Goal: Information Seeking & Learning: Learn about a topic

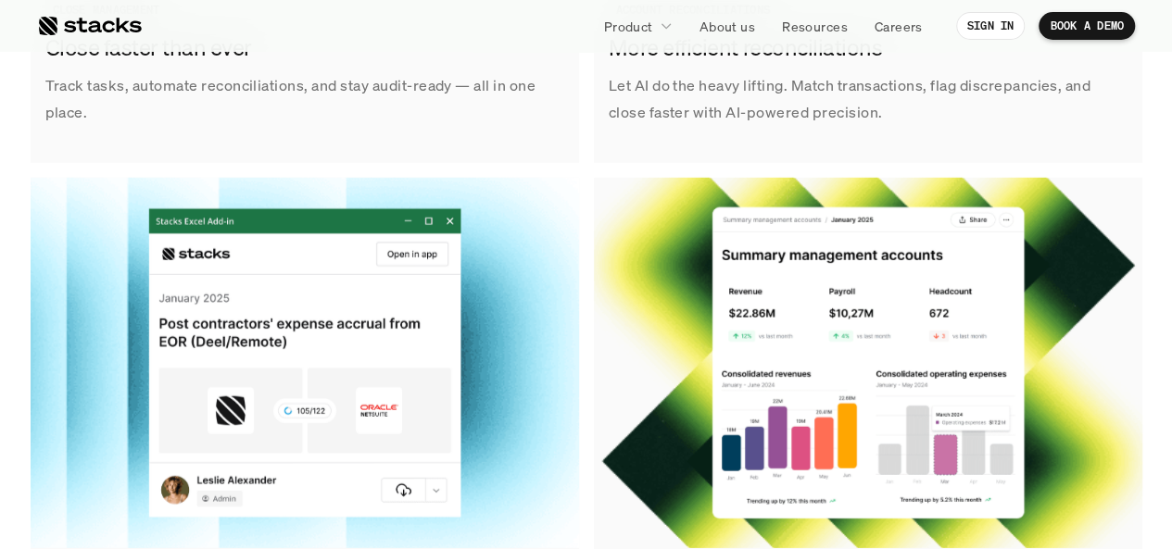
scroll to position [2822, 0]
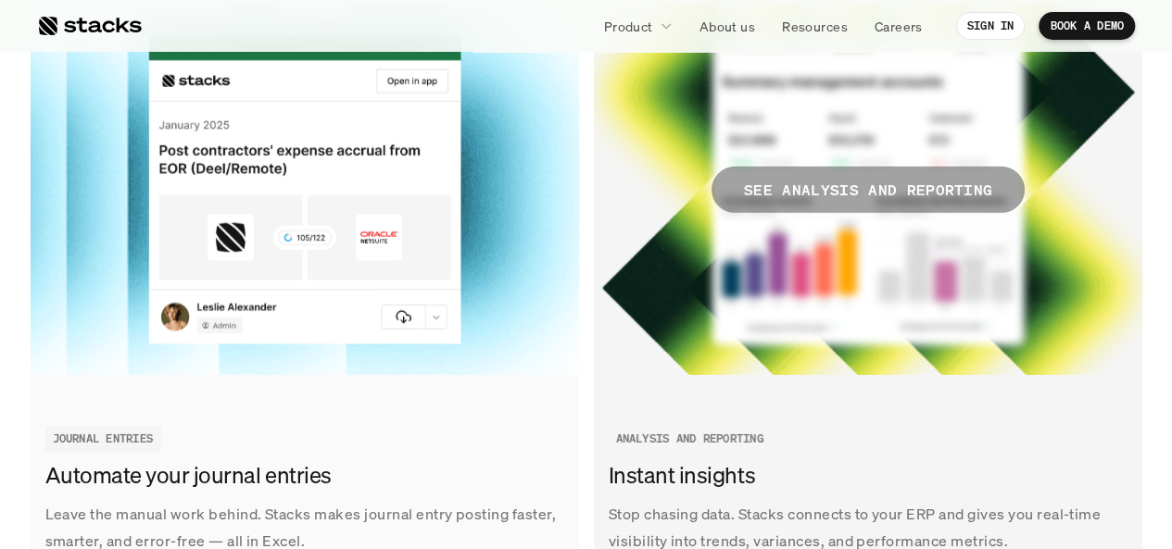
click at [816, 207] on span "SEE ANALYSIS AND REPORTING" at bounding box center [867, 190] width 313 height 46
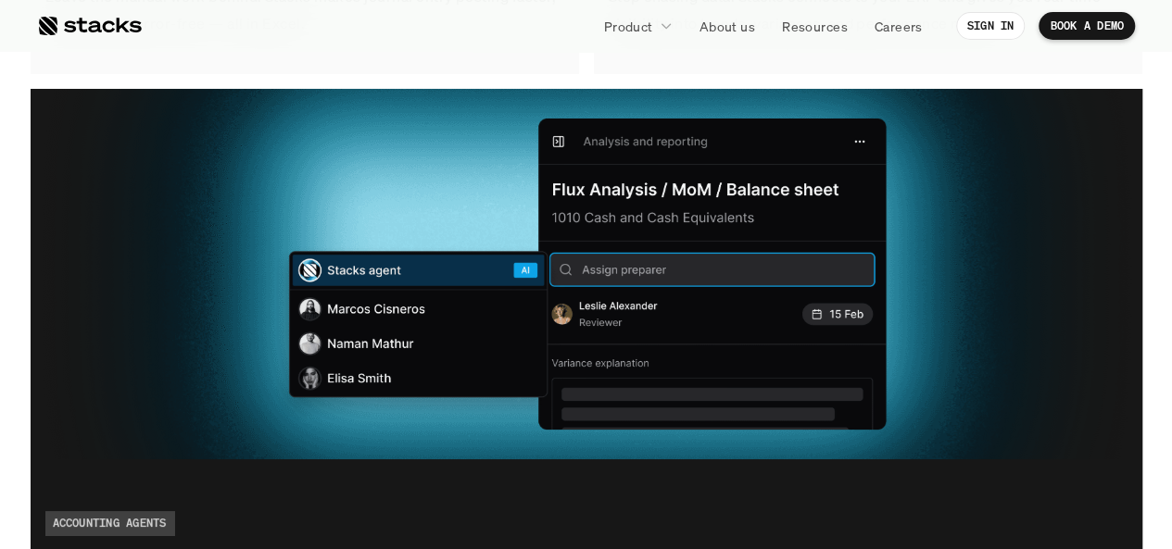
scroll to position [3340, 0]
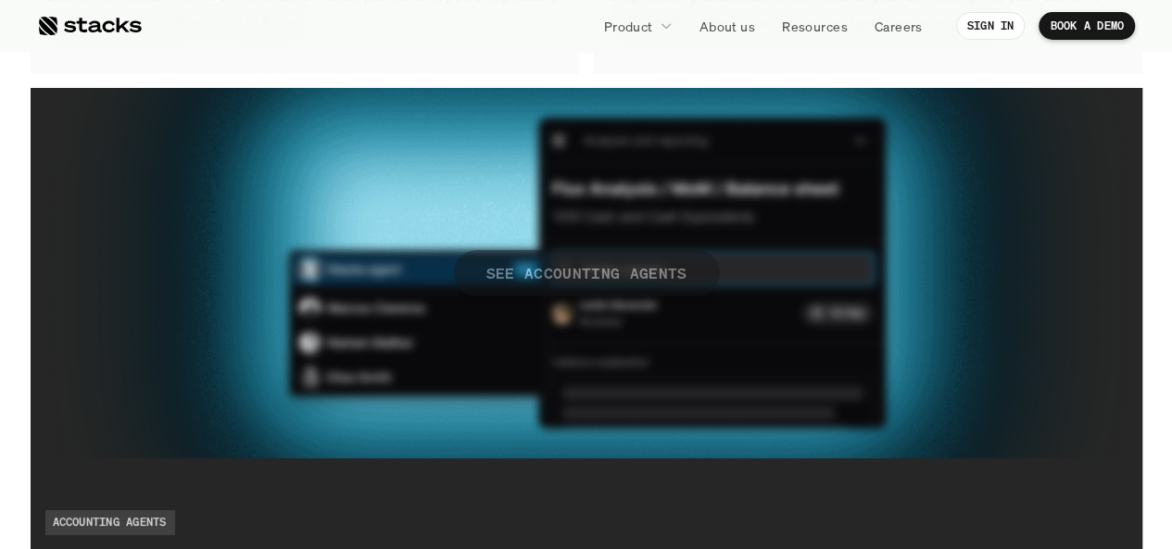
click at [537, 259] on p "SEE ACCOUNTING AGENTS" at bounding box center [585, 272] width 201 height 27
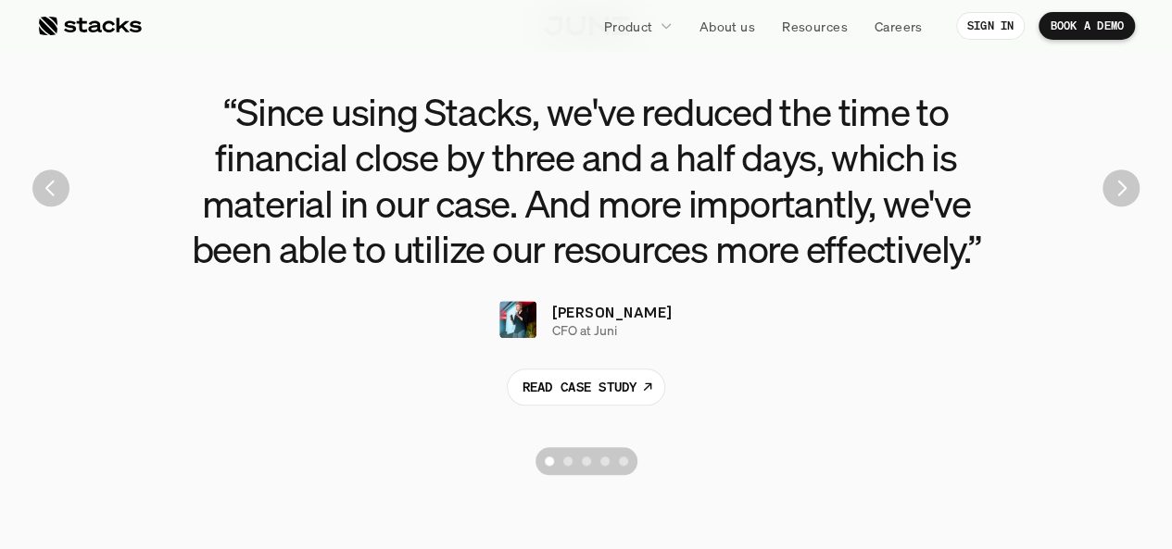
scroll to position [4267, 0]
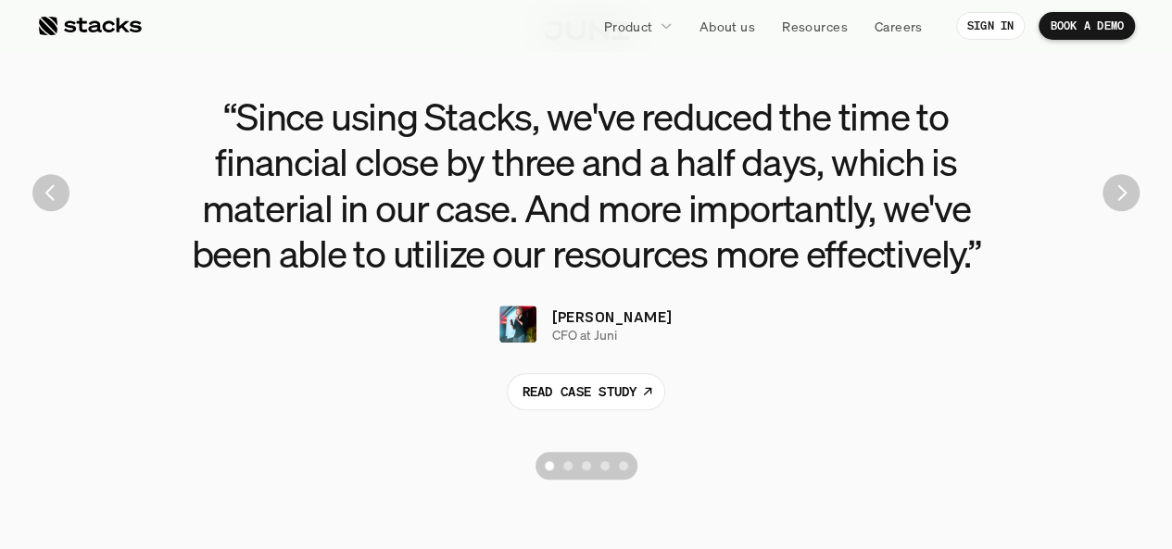
click at [1115, 209] on section "“Since using Stacks, we've reduced the time to financial close by three and a h…" at bounding box center [586, 192] width 1144 height 593
click at [1119, 202] on img "Next" at bounding box center [1120, 192] width 37 height 37
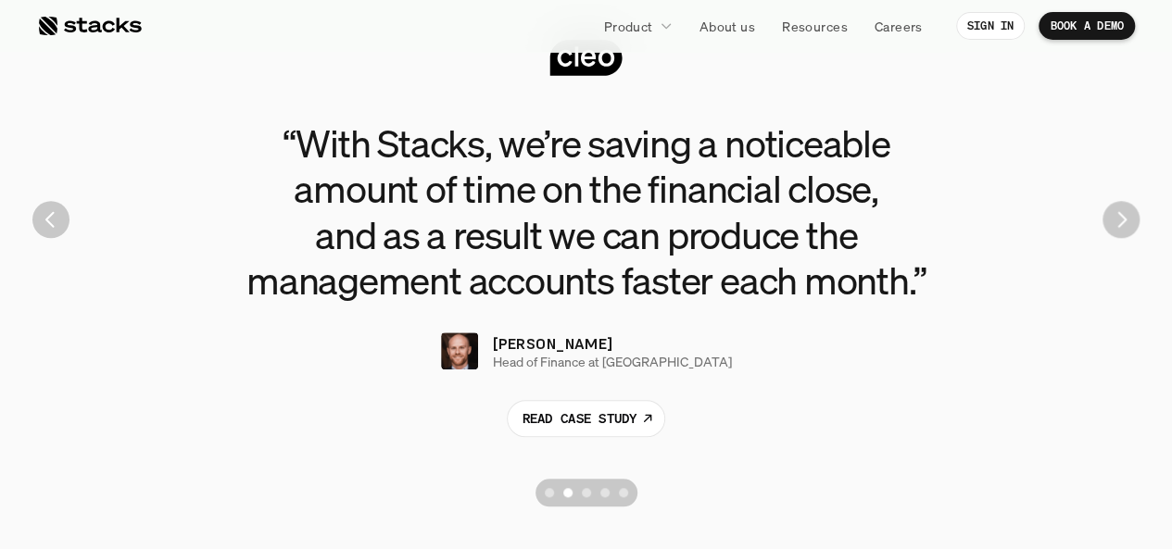
scroll to position [4238, 0]
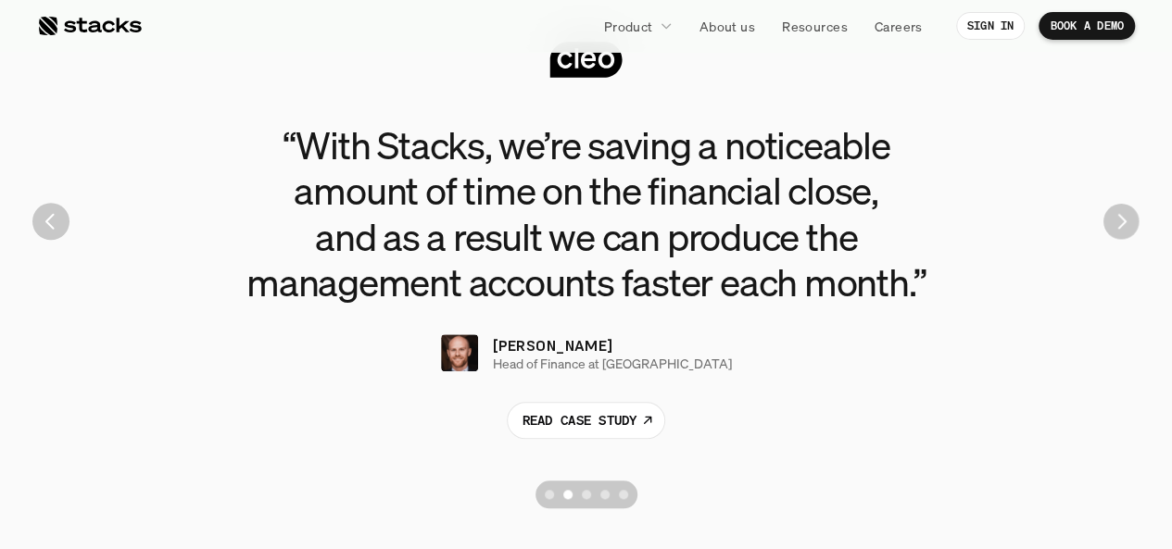
click at [1122, 212] on img "Next" at bounding box center [1120, 221] width 35 height 35
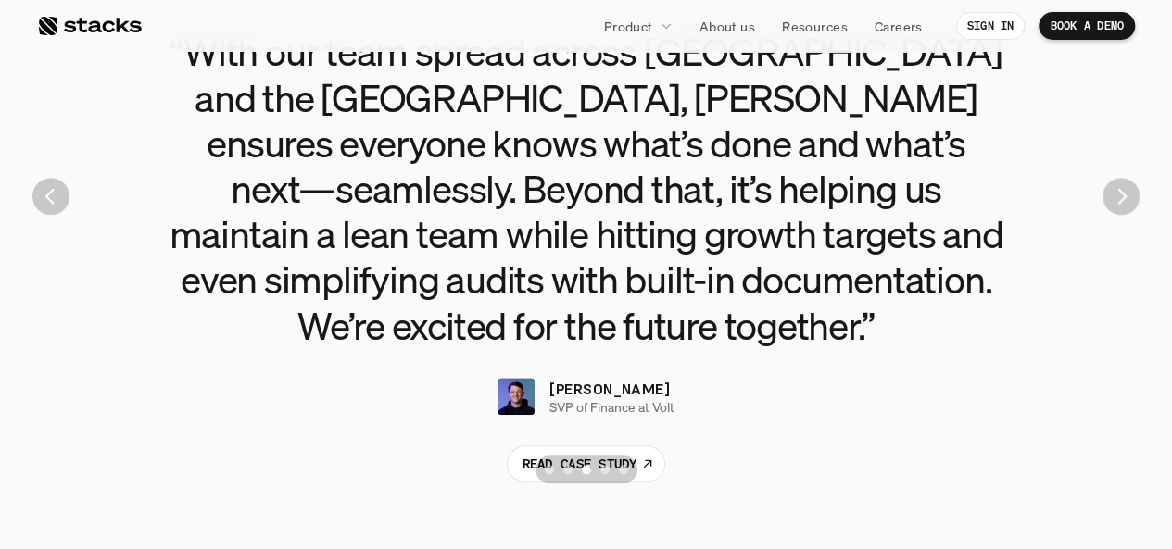
scroll to position [4245, 0]
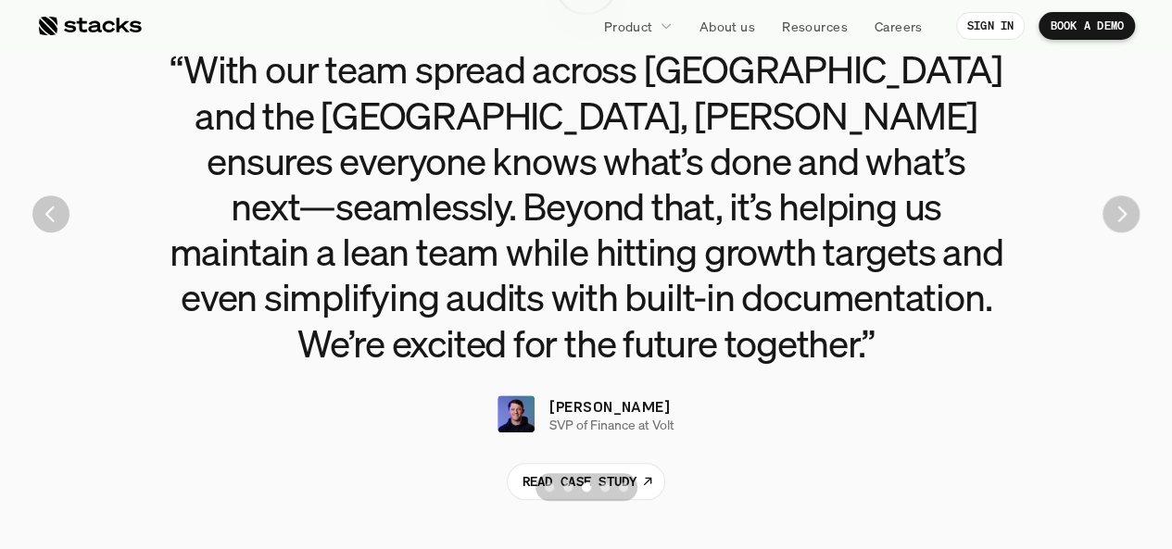
click at [1121, 225] on img "Next" at bounding box center [1120, 213] width 37 height 37
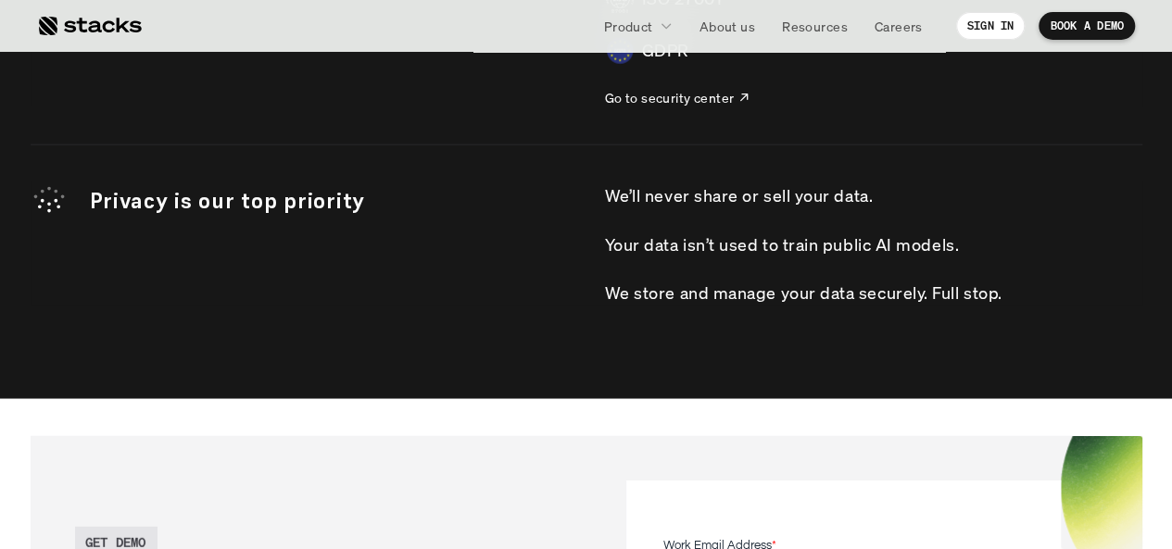
scroll to position [5570, 0]
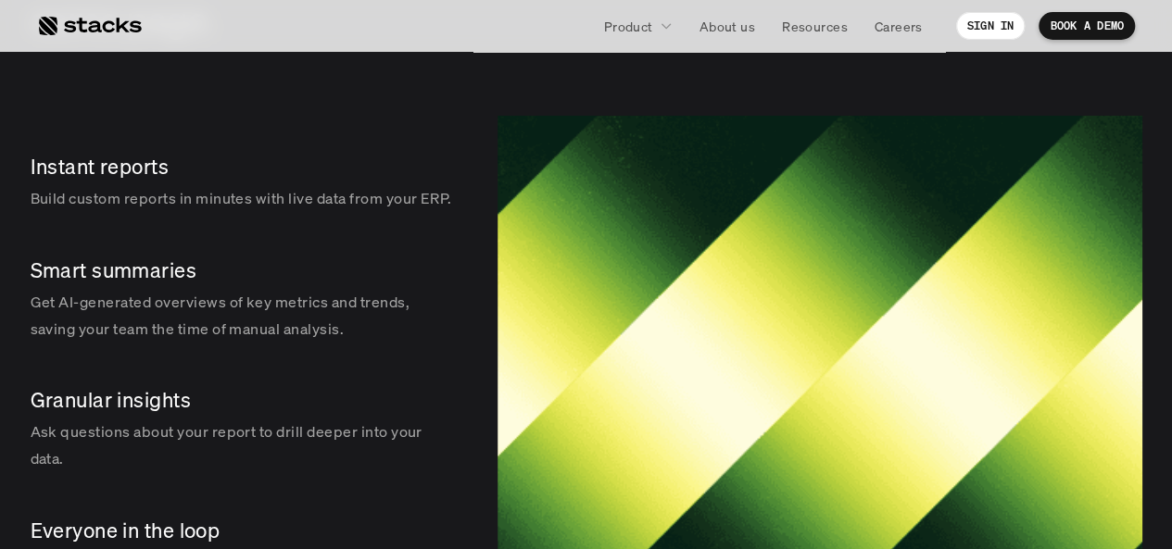
scroll to position [2875, 0]
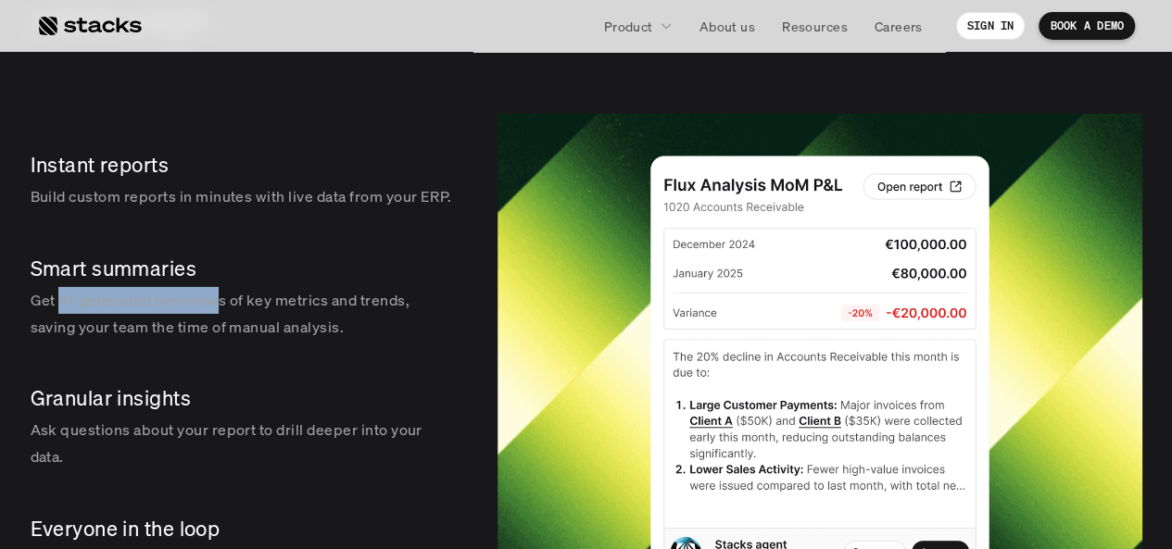
drag, startPoint x: 63, startPoint y: 327, endPoint x: 223, endPoint y: 329, distance: 160.3
click at [223, 329] on p "Get AI-generated overviews of key metrics and trends, saving your team the time…" at bounding box center [242, 314] width 422 height 54
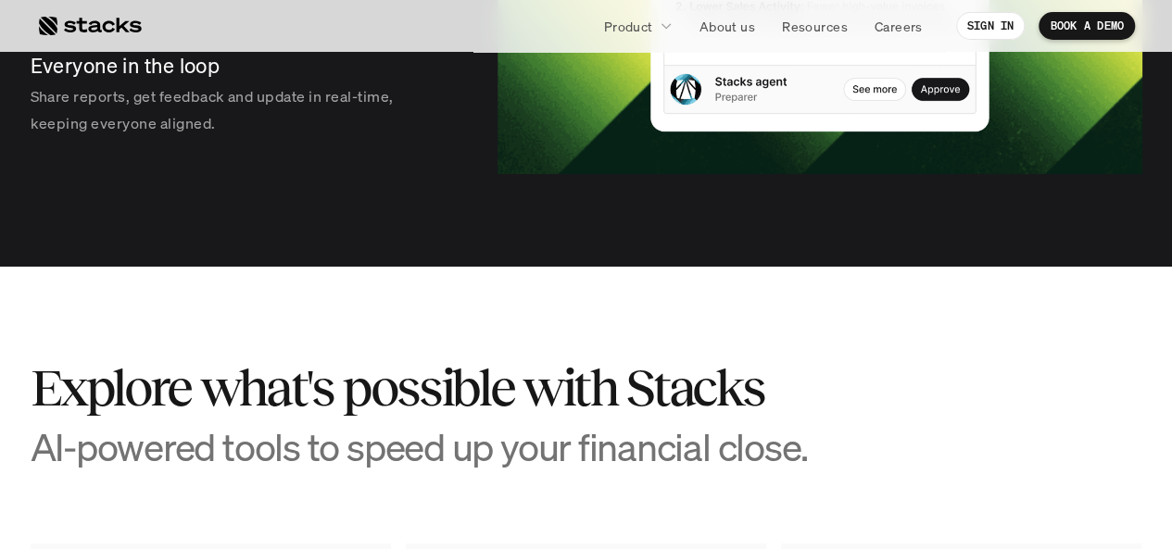
scroll to position [3174, 0]
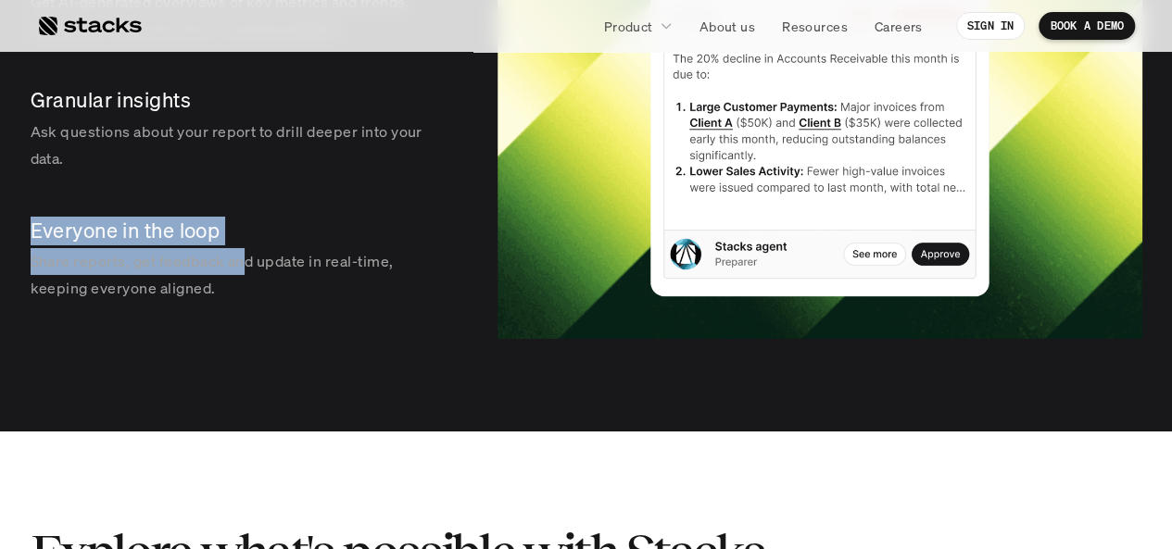
drag, startPoint x: 32, startPoint y: 255, endPoint x: 244, endPoint y: 286, distance: 213.5
click at [244, 286] on div "Everyone in the loop Share reports, get feedback and update in real-time, keepi…" at bounding box center [246, 259] width 430 height 115
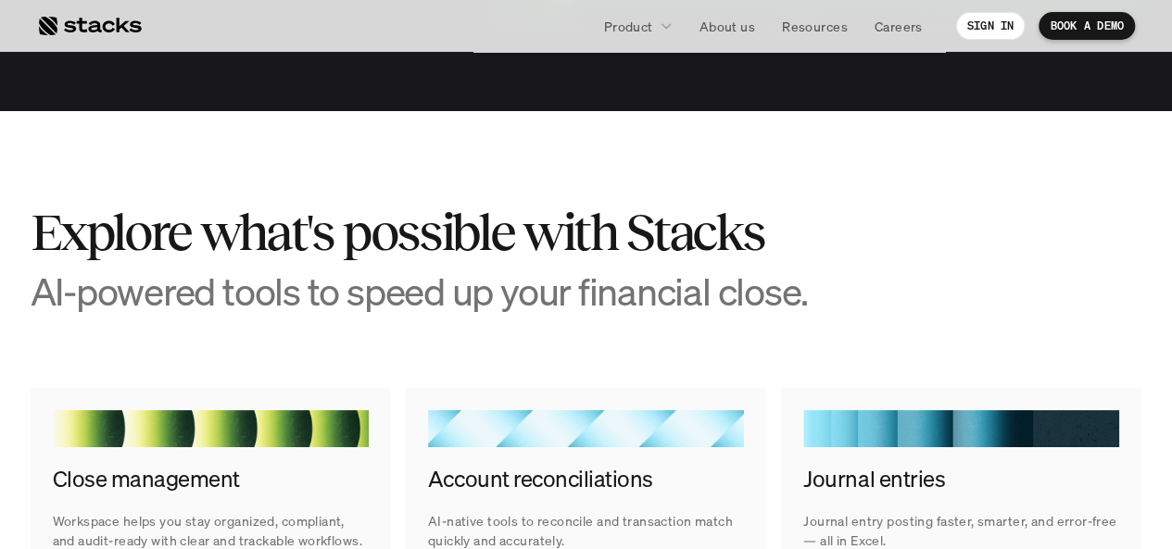
scroll to position [3544, 0]
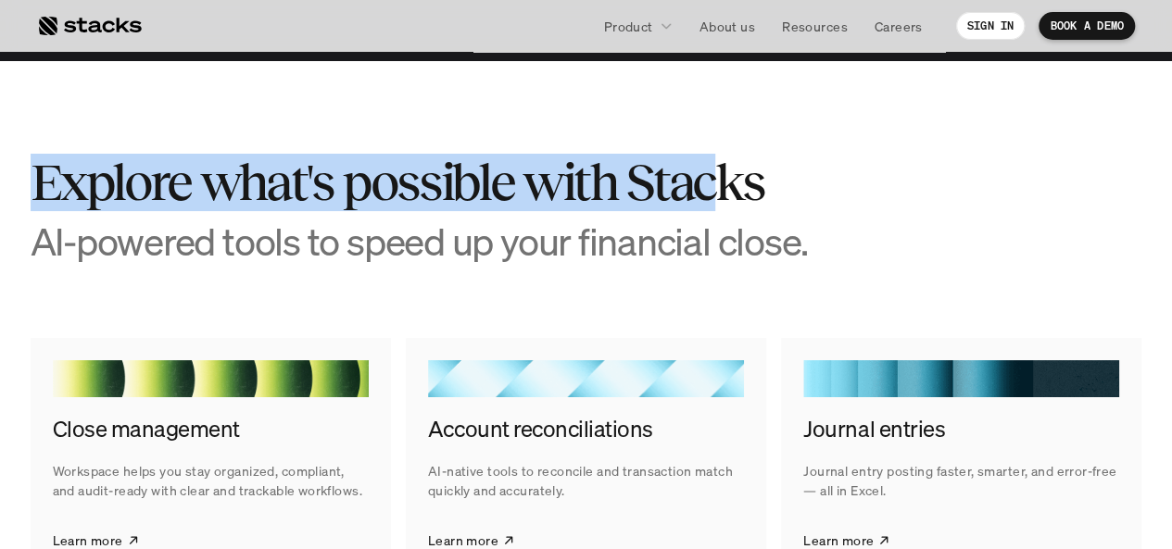
drag, startPoint x: 37, startPoint y: 200, endPoint x: 708, endPoint y: 225, distance: 671.1
click at [708, 211] on h2 "Explore what's possible with Stacks" at bounding box center [448, 182] width 834 height 57
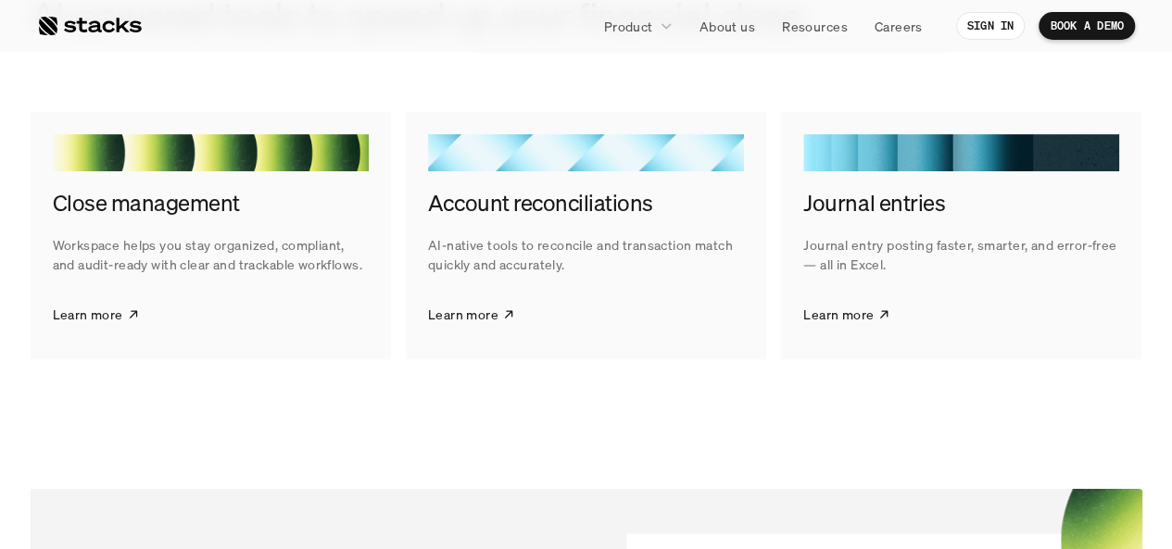
scroll to position [3770, 0]
click at [380, 432] on section "Explore what's possible with Stacks AI-powered tools to speed up your financial…" at bounding box center [586, 143] width 1172 height 617
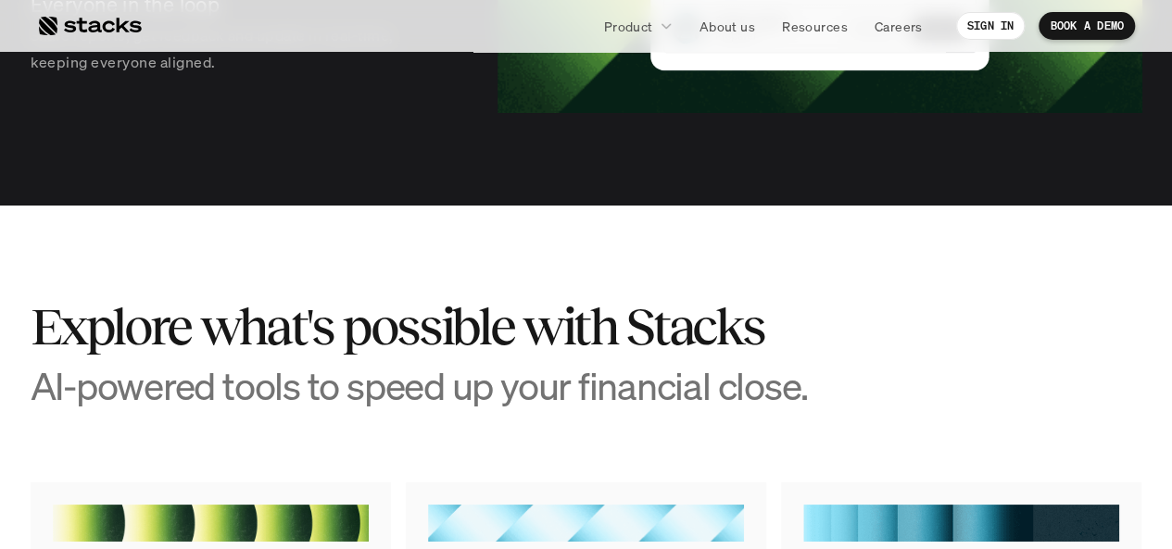
scroll to position [3335, 0]
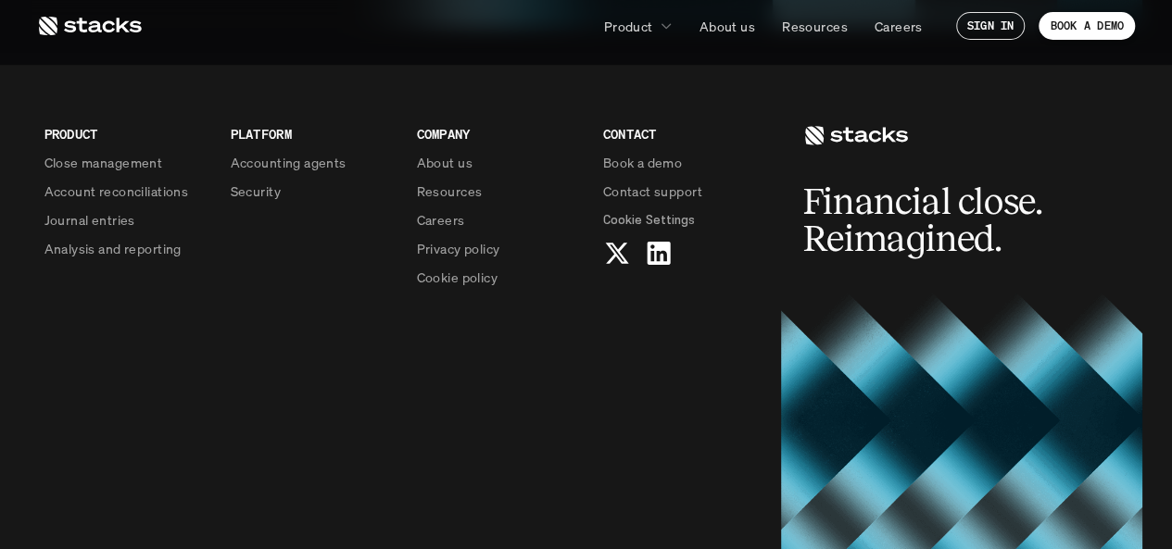
scroll to position [4762, 0]
